Goal: Transaction & Acquisition: Purchase product/service

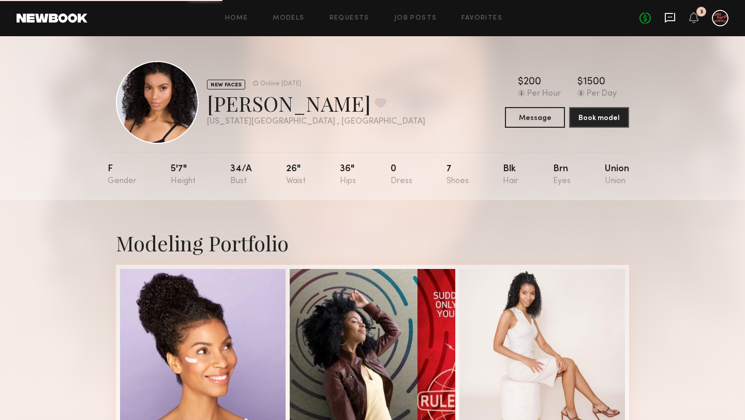
click at [673, 14] on icon at bounding box center [670, 17] width 11 height 11
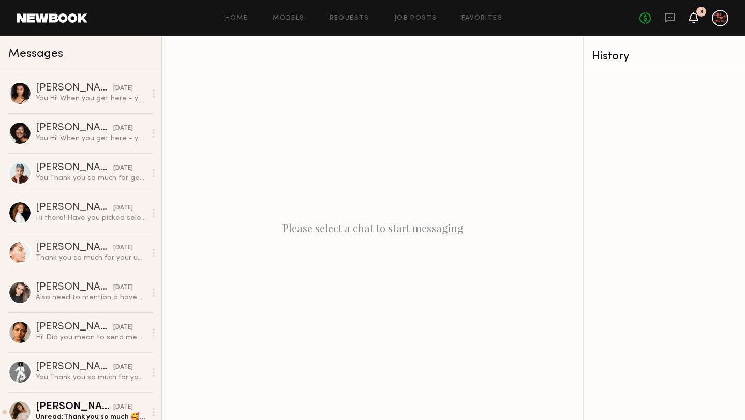
click at [698, 18] on icon at bounding box center [694, 16] width 8 height 7
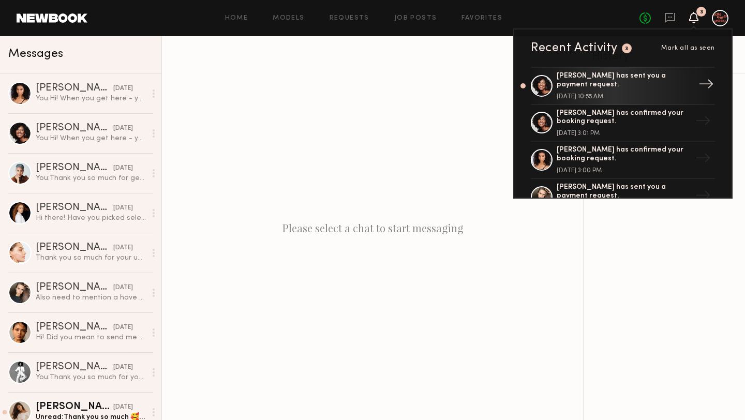
click at [627, 82] on div "[PERSON_NAME] has sent you a payment request." at bounding box center [624, 81] width 135 height 18
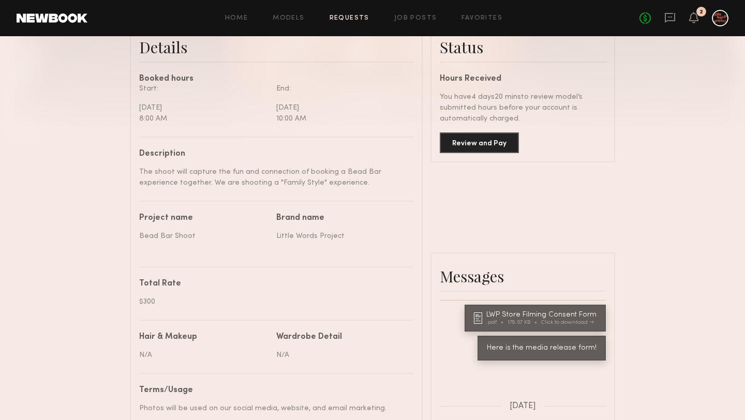
scroll to position [249, 0]
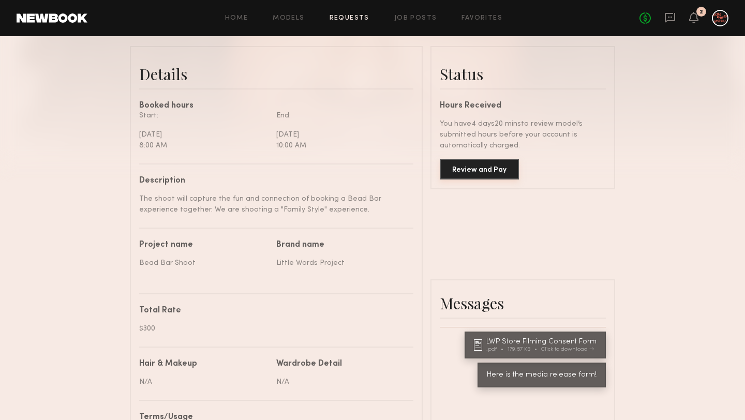
click at [481, 168] on button "Review and Pay" at bounding box center [479, 169] width 79 height 21
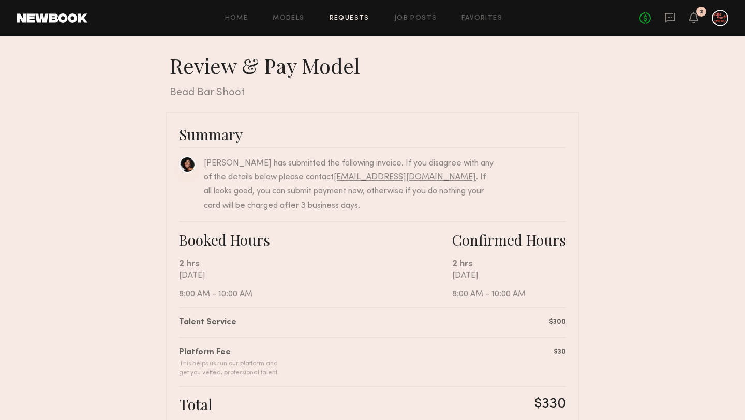
click at [182, 165] on link at bounding box center [187, 164] width 17 height 17
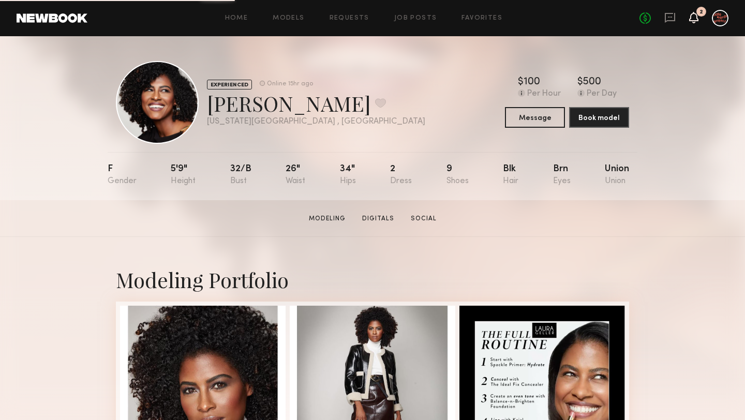
click at [695, 20] on icon at bounding box center [694, 16] width 8 height 7
